Goal: Check status: Check status

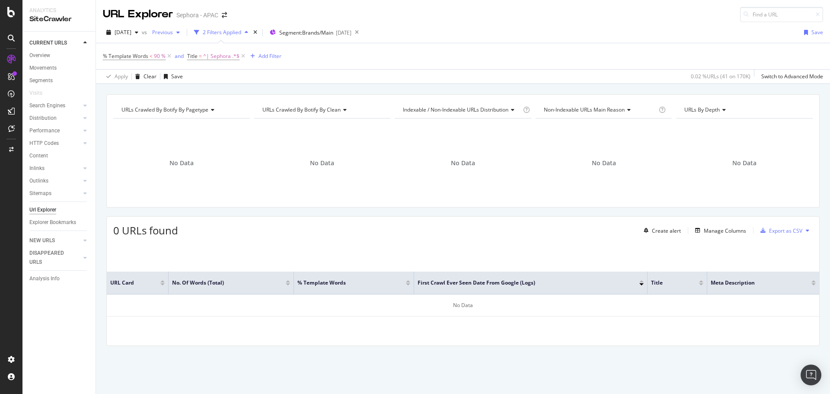
click at [173, 33] on span "Previous" at bounding box center [161, 32] width 24 height 7
click at [139, 37] on div "[DATE]" at bounding box center [122, 32] width 39 height 13
click at [177, 62] on div "169K URLs" at bounding box center [179, 64] width 25 height 8
click at [169, 32] on span "[DATE]" at bounding box center [159, 32] width 20 height 7
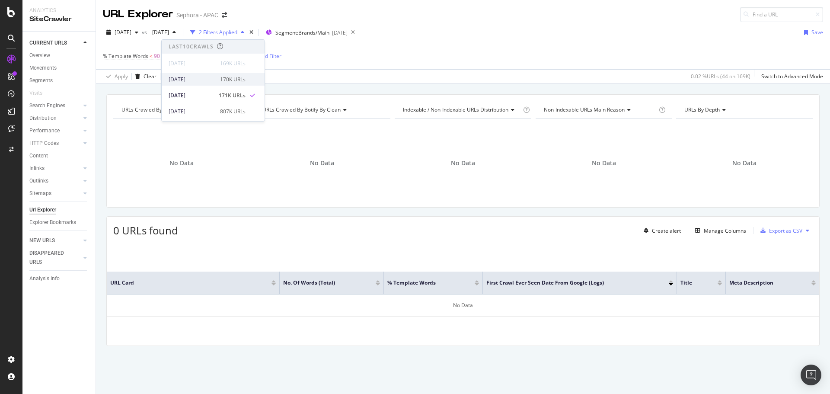
click at [206, 76] on div "[DATE]" at bounding box center [192, 80] width 46 height 8
